Goal: Task Accomplishment & Management: Manage account settings

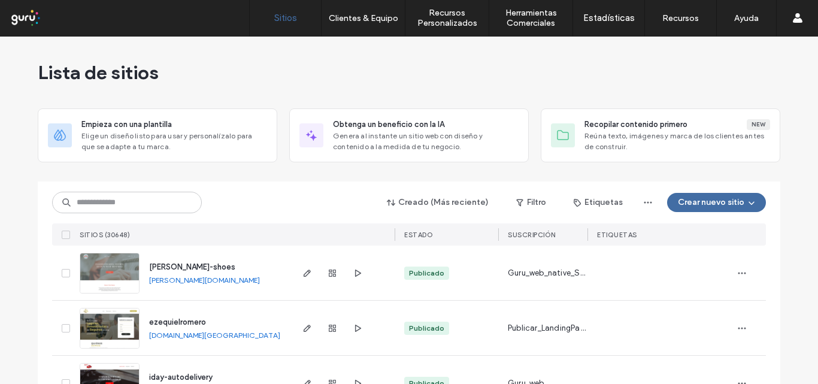
click at [350, 21] on label "Clientes & Equipo" at bounding box center [363, 18] width 69 height 10
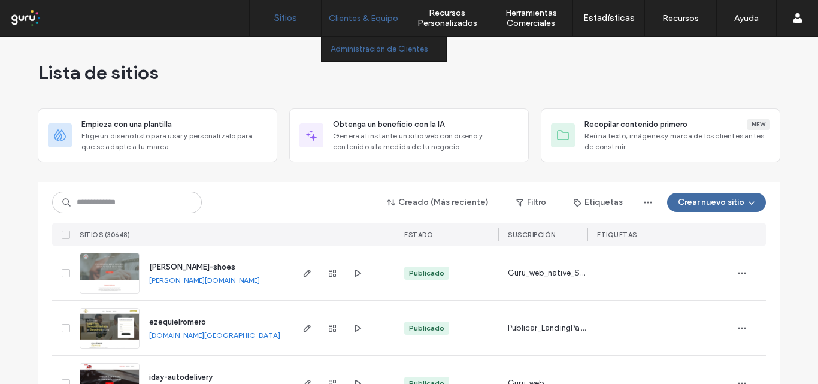
click at [360, 39] on link "Administración de Clientes" at bounding box center [389, 49] width 116 height 25
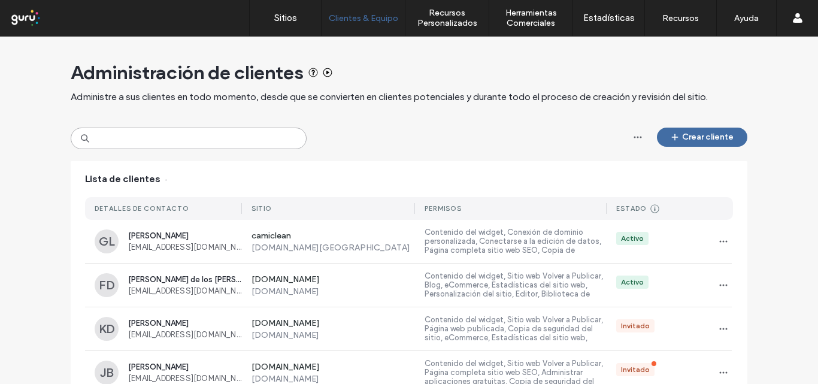
click at [171, 139] on input at bounding box center [189, 139] width 236 height 22
paste input "**********"
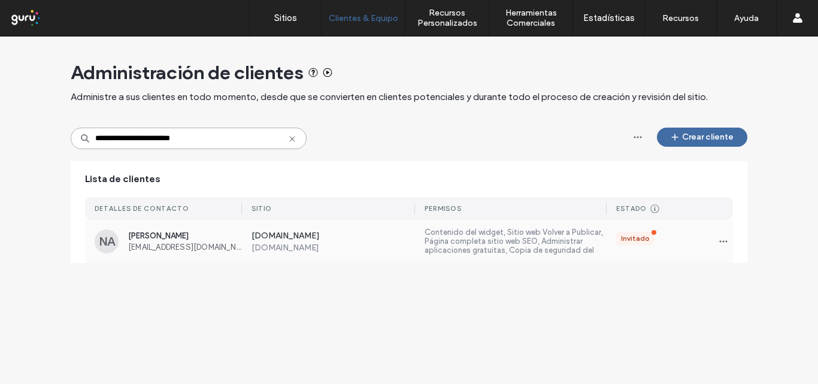
type input "**********"
click at [296, 229] on div "[DOMAIN_NAME] [DOMAIN_NAME] Contenido del widget, Sitio web Volver a Publicar, …" at bounding box center [487, 241] width 491 height 43
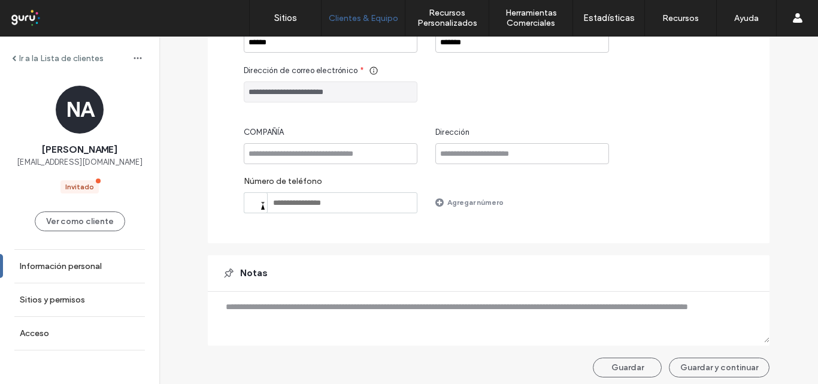
scroll to position [174, 0]
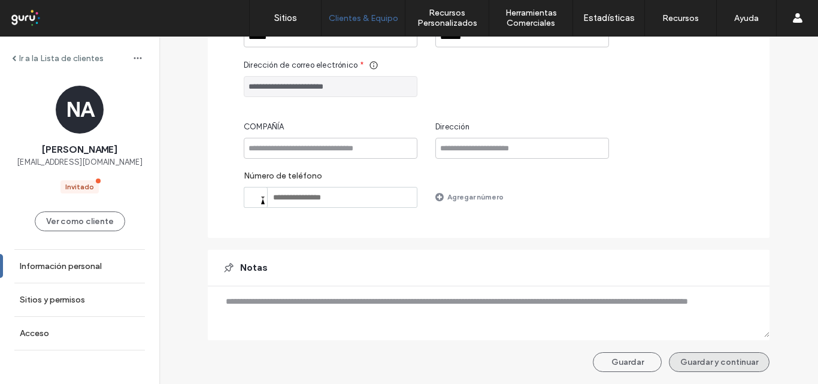
click at [721, 370] on button "Guardar y continuar" at bounding box center [719, 362] width 101 height 20
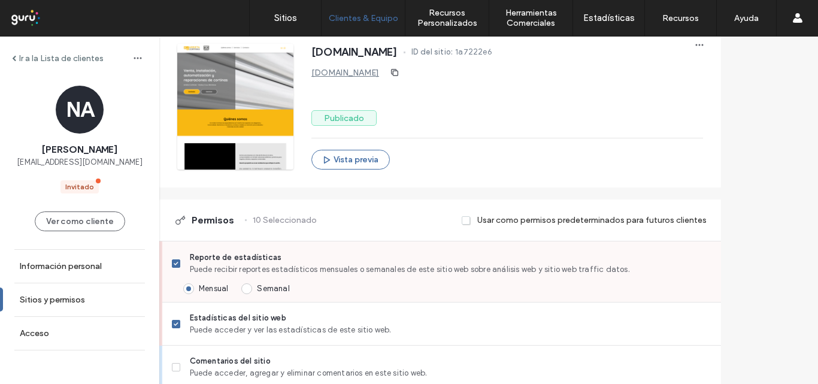
scroll to position [359, 0]
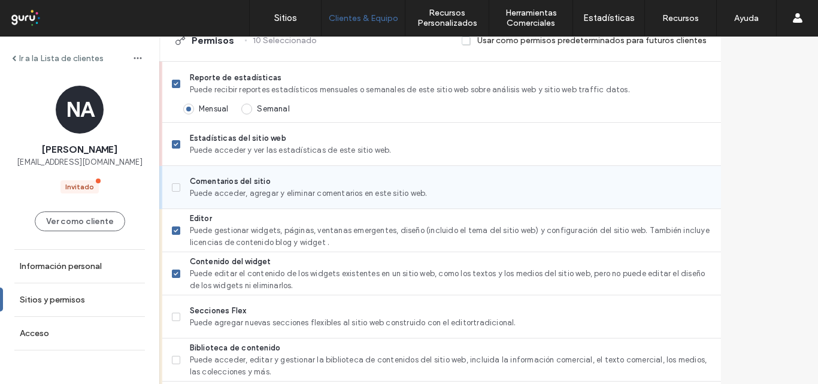
click at [178, 187] on icon at bounding box center [176, 188] width 4 height 4
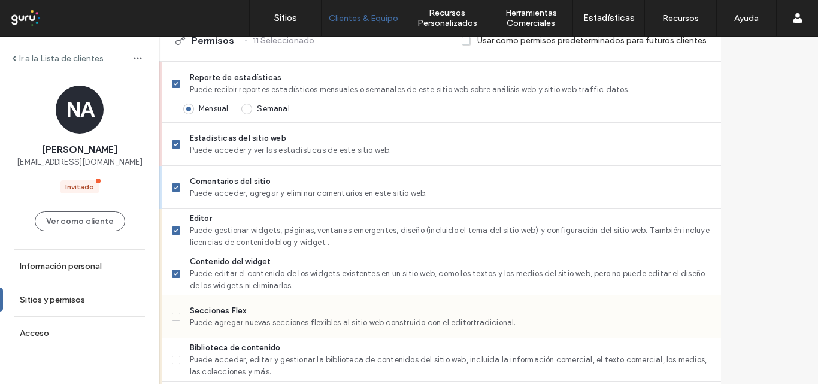
click at [202, 323] on label "Secciones Flex Puede agregar nuevas secciones flexibles al sitio web construido…" at bounding box center [442, 317] width 540 height 24
click at [180, 358] on span at bounding box center [176, 360] width 8 height 8
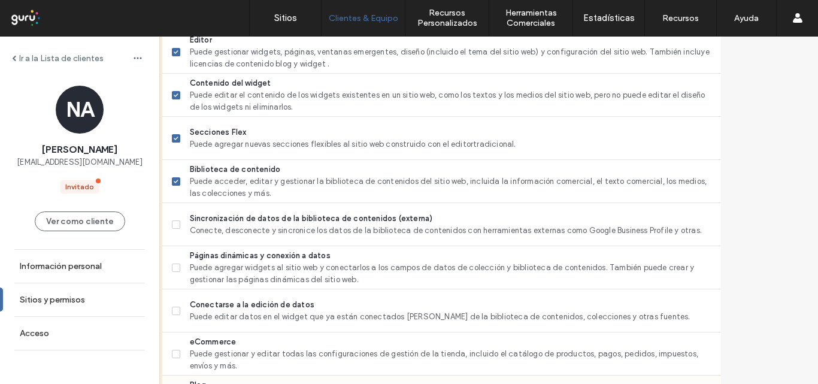
scroll to position [599, 0]
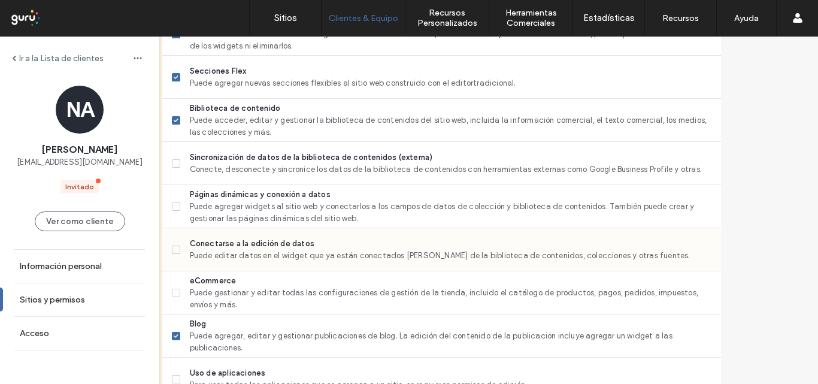
click at [212, 249] on label "Conectarse a la edición de datos Puede editar datos en el widget que ya están c…" at bounding box center [442, 250] width 540 height 24
click at [210, 207] on label "Páginas dinámicas y conexión a datos Puede agregar widgets al sitio web y conec…" at bounding box center [442, 207] width 540 height 36
click at [210, 172] on label "Sincronización de datos de la biblioteca de contenidos (externa) Conecte, desco…" at bounding box center [442, 164] width 540 height 24
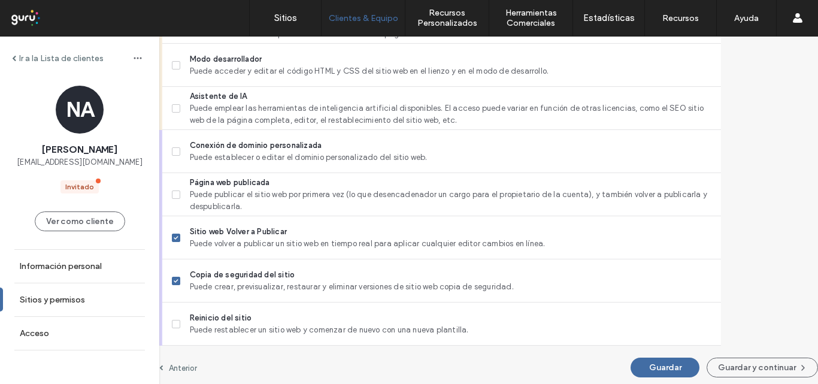
scroll to position [1134, 0]
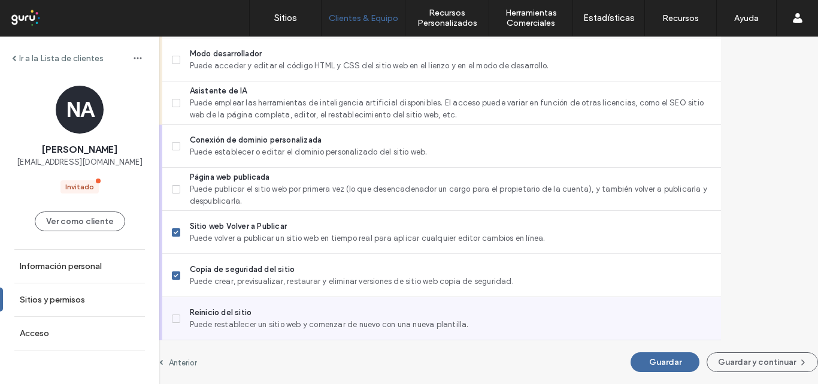
click at [196, 329] on div "Reinicio del sitio Puede restablecer un sitio web y comenzar de nuevo con una n…" at bounding box center [441, 318] width 559 height 43
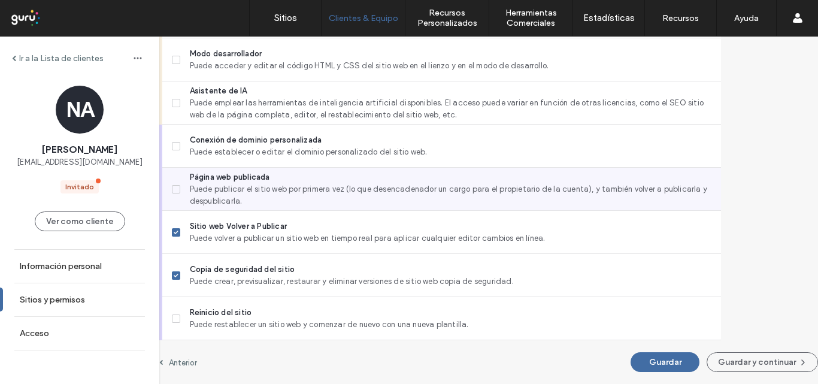
click at [180, 192] on span at bounding box center [176, 189] width 8 height 8
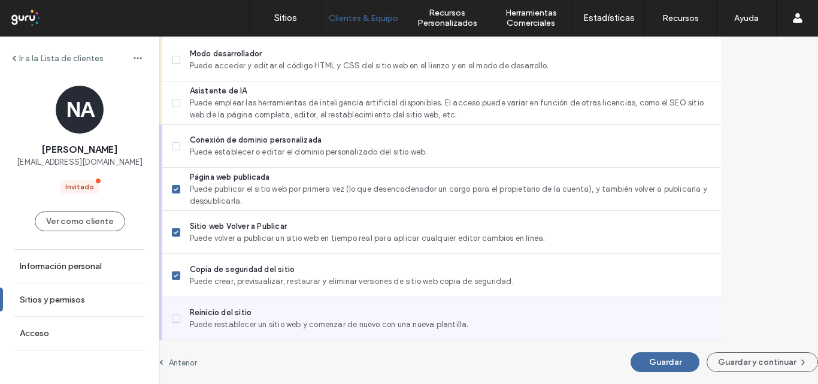
click at [180, 319] on span at bounding box center [176, 318] width 8 height 8
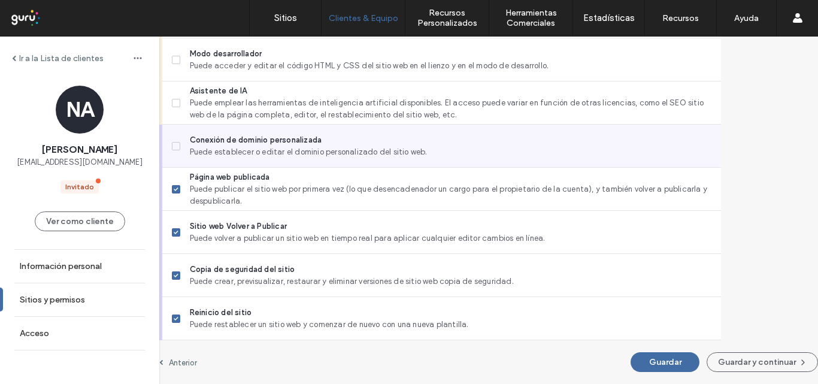
click at [208, 140] on label "Conexión de dominio personalizada Puede establecer o editar el dominio personal…" at bounding box center [442, 146] width 540 height 24
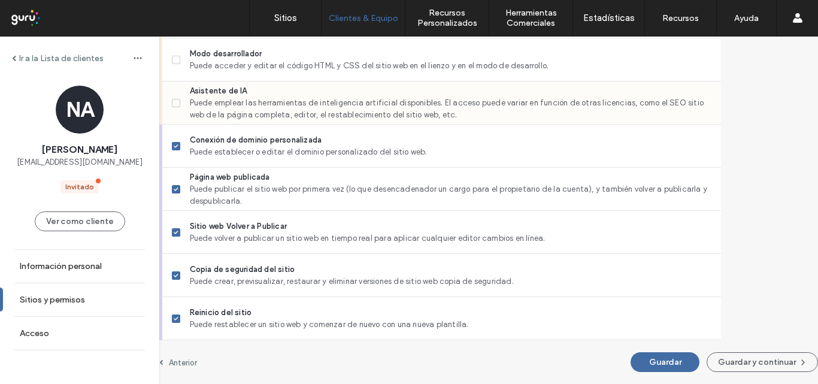
click at [178, 101] on icon at bounding box center [176, 103] width 5 height 4
click at [180, 57] on span at bounding box center [176, 60] width 8 height 8
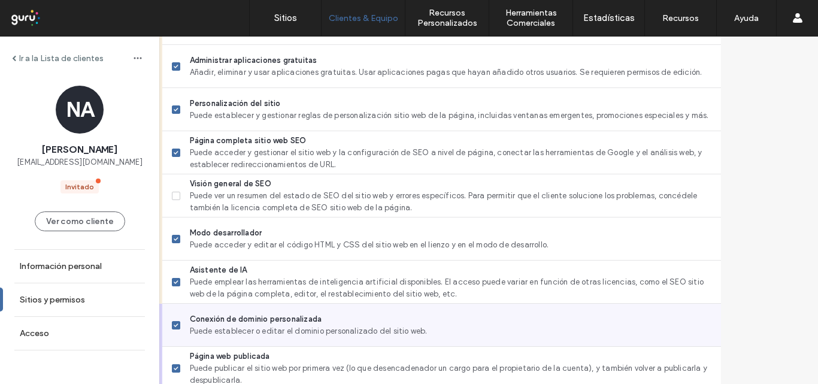
scroll to position [954, 0]
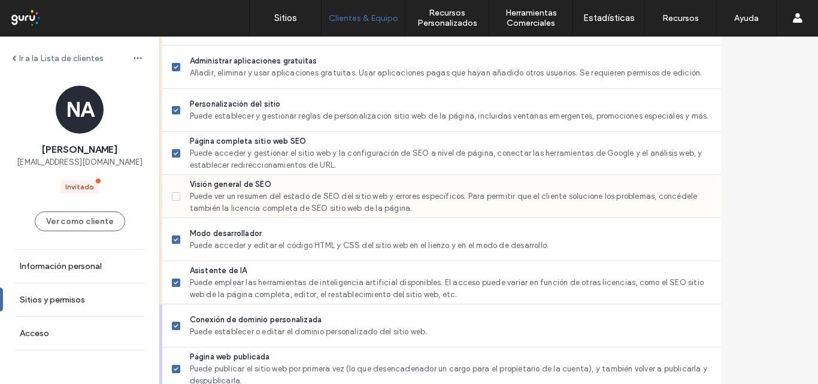
click at [206, 201] on label "Visión general de SEO Puede ver un resumen del estado de SEO del sitio web y er…" at bounding box center [442, 196] width 540 height 36
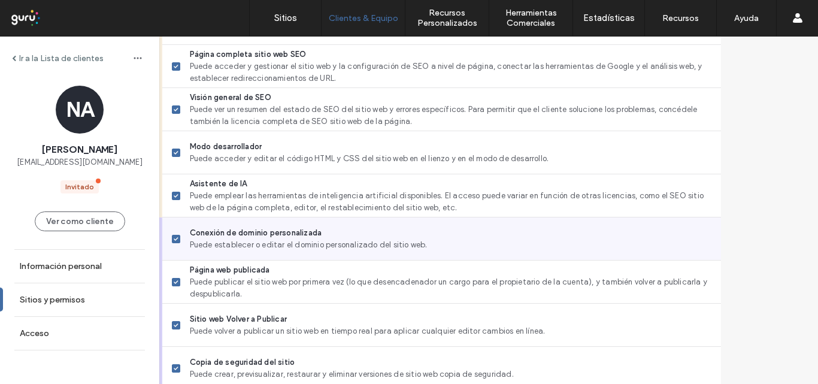
scroll to position [1134, 0]
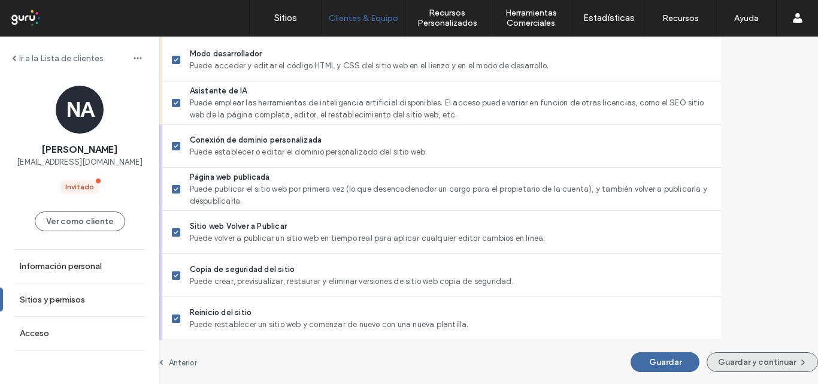
click at [730, 366] on button "Guardar y continuar" at bounding box center [762, 362] width 111 height 20
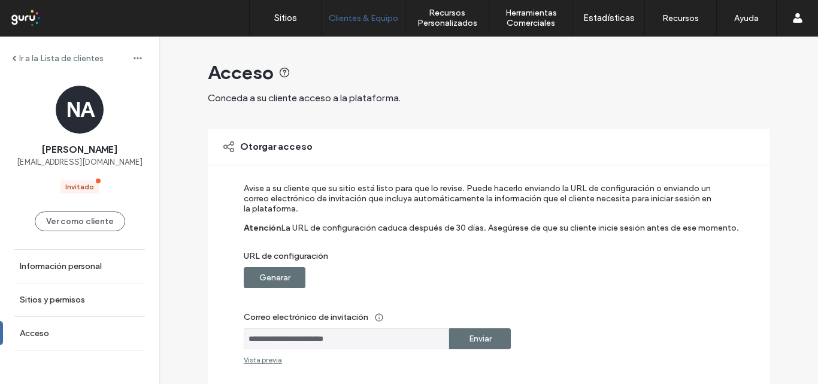
click at [264, 270] on label "Generar" at bounding box center [274, 278] width 31 height 22
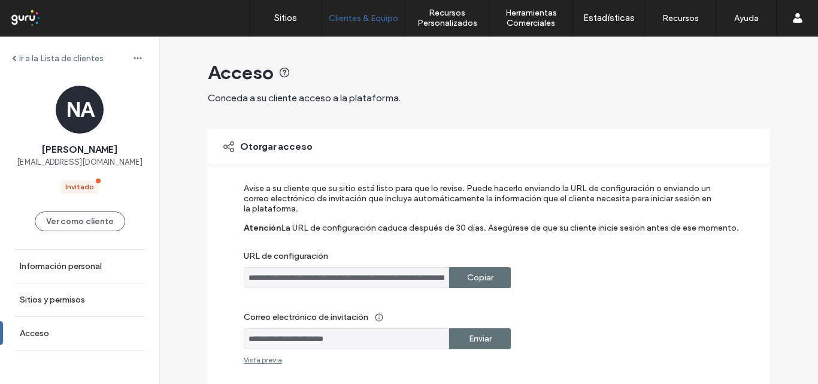
click at [488, 344] on div "Enviar" at bounding box center [480, 338] width 62 height 21
click at [33, 18] on div at bounding box center [77, 17] width 136 height 19
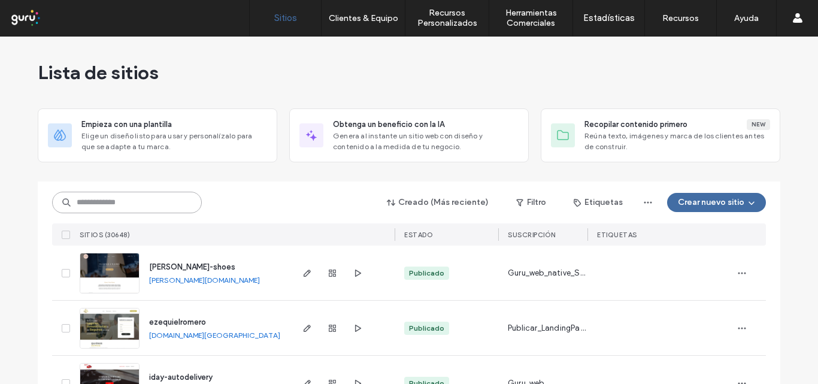
click at [90, 206] on input at bounding box center [127, 203] width 150 height 22
paste input "**********"
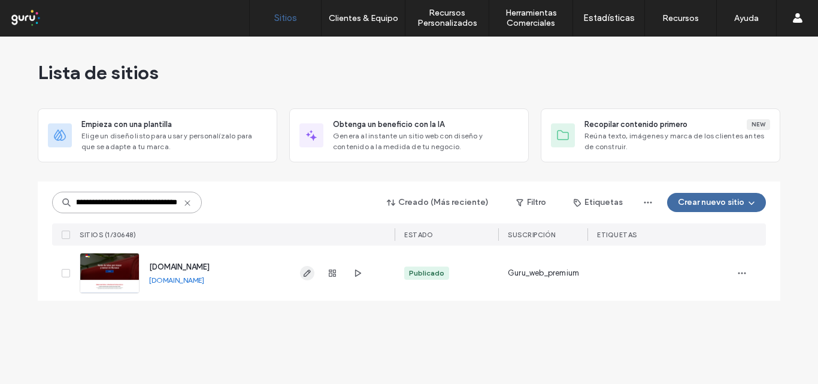
type input "**********"
click at [308, 273] on use "button" at bounding box center [307, 273] width 7 height 7
